Goal: Check status

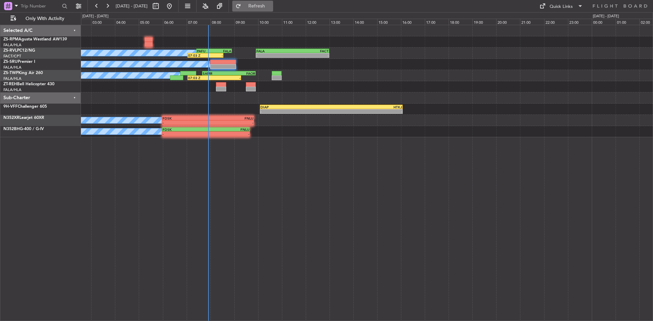
click at [271, 4] on span "Refresh" at bounding box center [256, 6] width 29 height 5
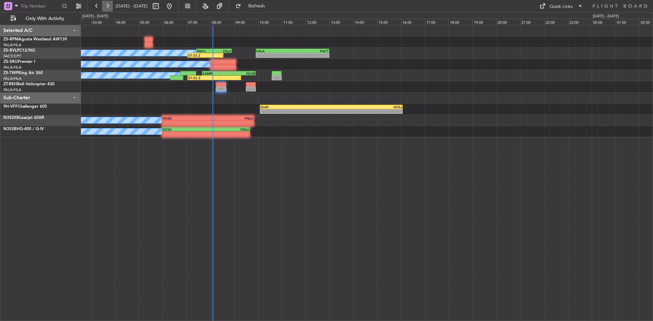
click at [104, 3] on button at bounding box center [107, 6] width 11 height 11
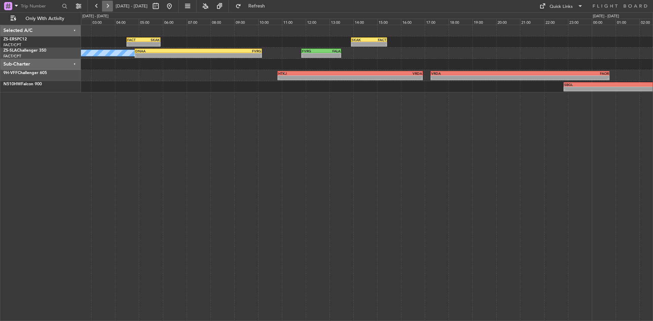
drag, startPoint x: 104, startPoint y: 3, endPoint x: 106, endPoint y: 8, distance: 5.2
click at [105, 3] on button at bounding box center [107, 6] width 11 height 11
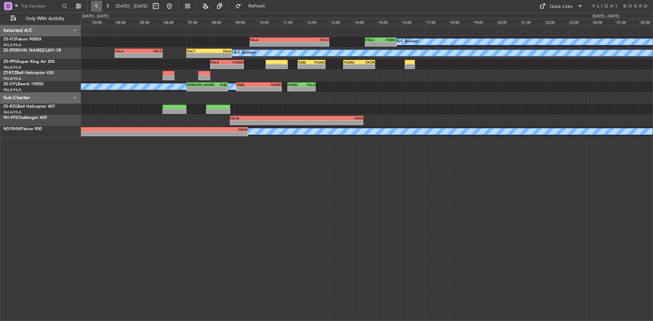
click at [95, 5] on button at bounding box center [96, 6] width 11 height 11
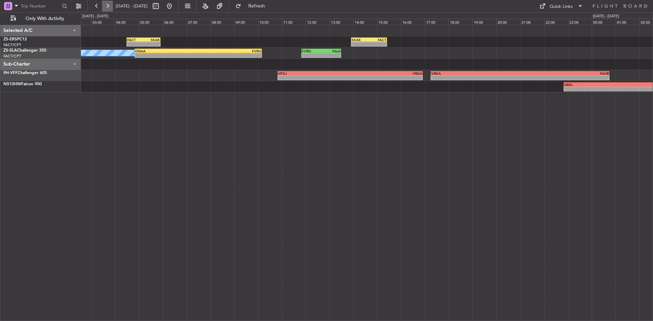
click at [105, 4] on button at bounding box center [107, 6] width 11 height 11
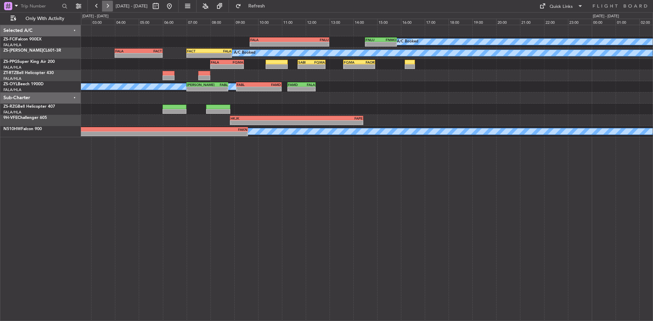
click at [108, 3] on button at bounding box center [107, 6] width 11 height 11
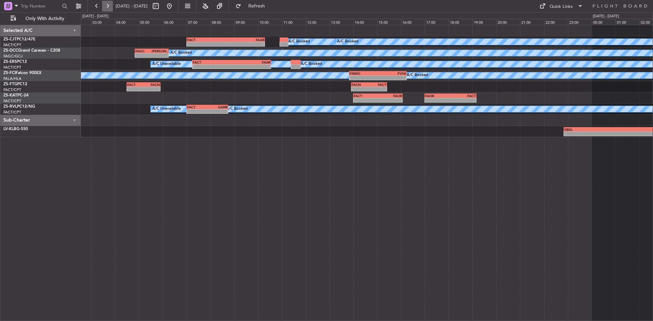
click at [109, 5] on button at bounding box center [107, 6] width 11 height 11
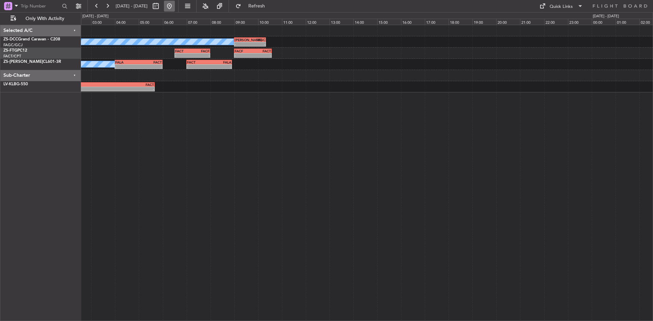
click at [175, 5] on button at bounding box center [169, 6] width 11 height 11
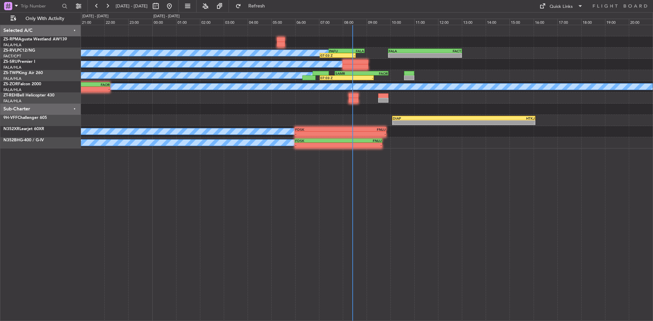
click at [287, 122] on div "- - DIAP 10:05 Z HTKJ 16:05 Z" at bounding box center [367, 120] width 572 height 11
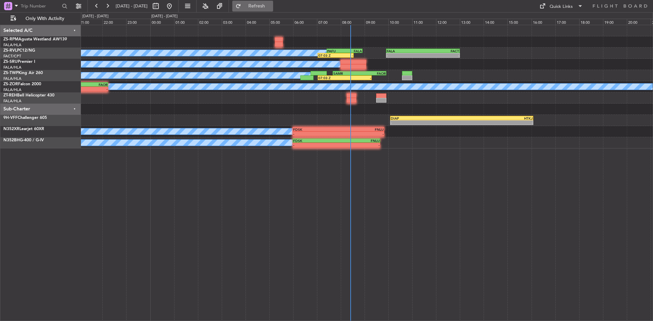
click at [273, 2] on button "Refresh" at bounding box center [252, 6] width 41 height 11
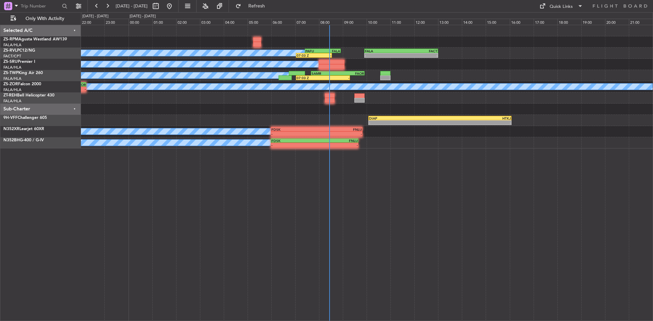
click at [260, 115] on div "A/C Booked A/C Booked A/C Booked 07:03 Z - PAFU 07:25 Z FALA 08:55 Z - - FALA 0…" at bounding box center [367, 86] width 572 height 123
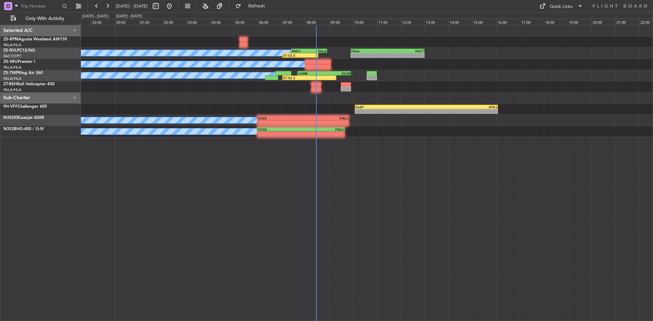
click at [171, 112] on div "- - DIAP 10:05 Z HTKJ 16:05 Z" at bounding box center [367, 109] width 572 height 11
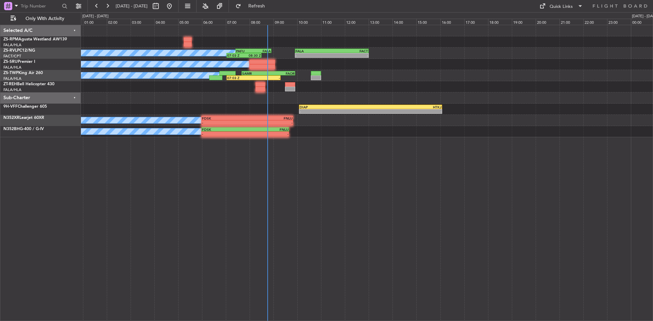
click at [235, 36] on div at bounding box center [367, 30] width 572 height 11
